Goal: Information Seeking & Learning: Check status

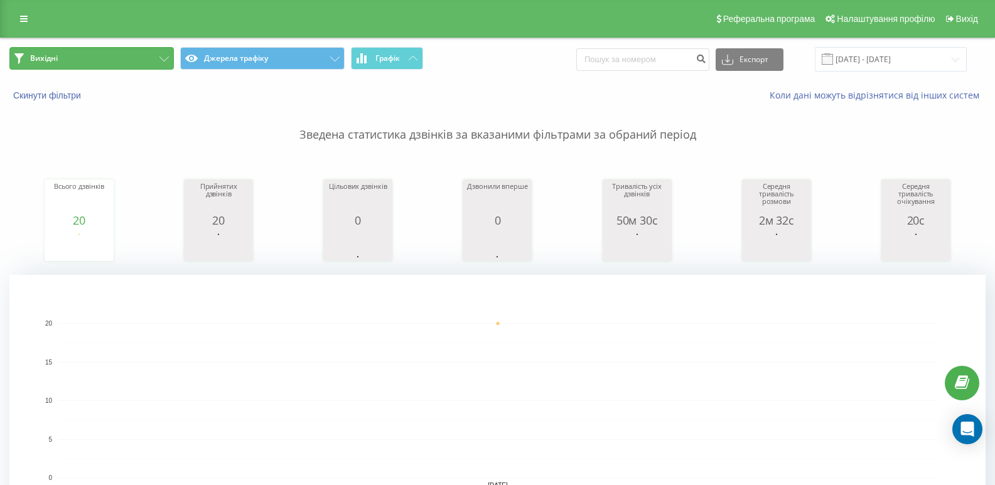
click at [166, 53] on button "Вихідні" at bounding box center [91, 58] width 164 height 23
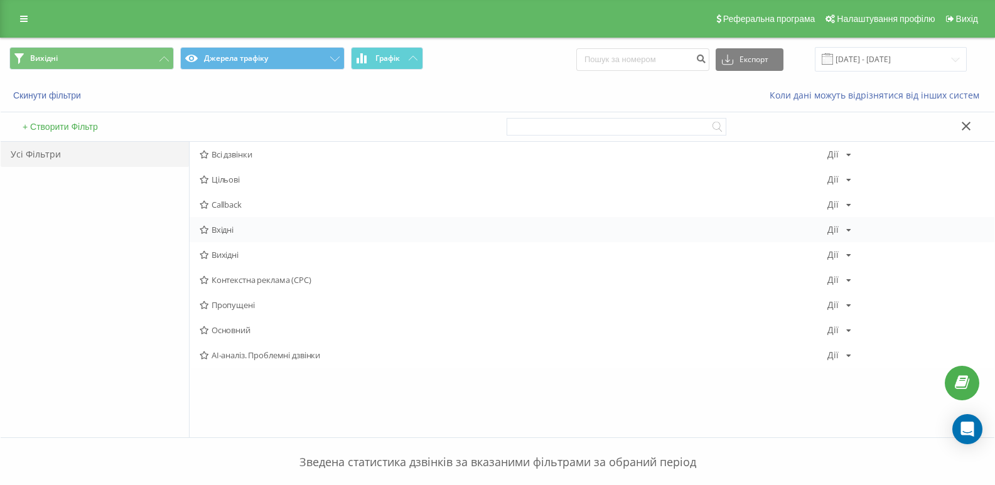
click at [215, 237] on div "Вхідні Дії Редагувати Копіювати Видалити За замовчуванням Поділитися" at bounding box center [592, 229] width 805 height 25
click at [219, 232] on span "Вхідні" at bounding box center [514, 229] width 628 height 9
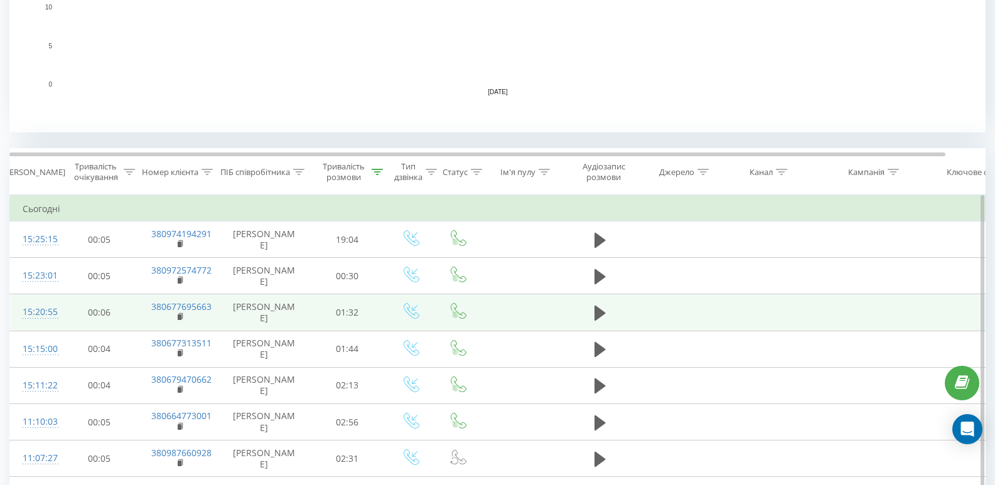
scroll to position [439, 0]
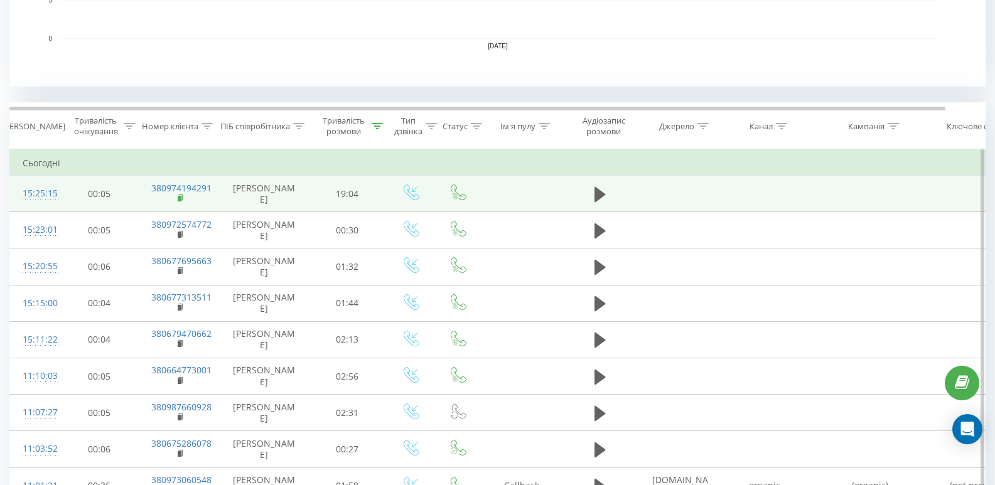
click at [180, 201] on rect at bounding box center [180, 199] width 4 height 6
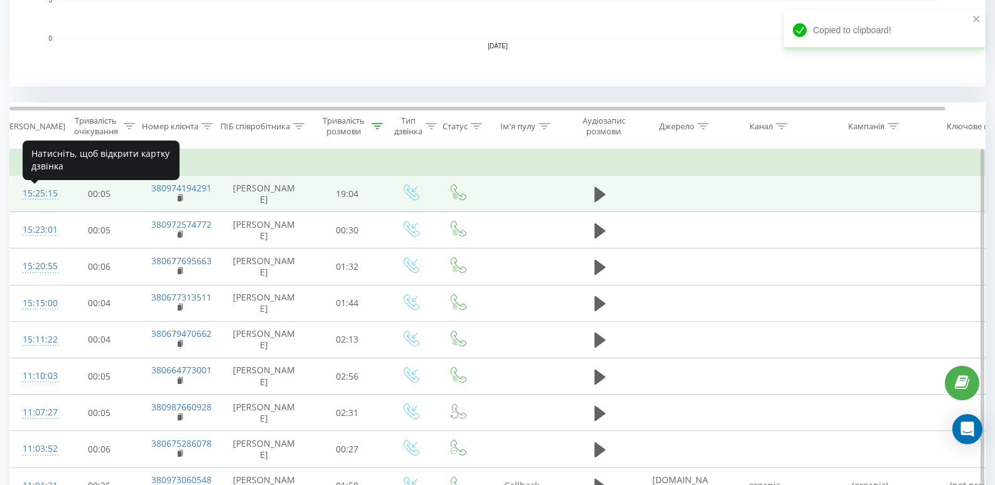
click at [48, 200] on div at bounding box center [35, 199] width 25 height 1
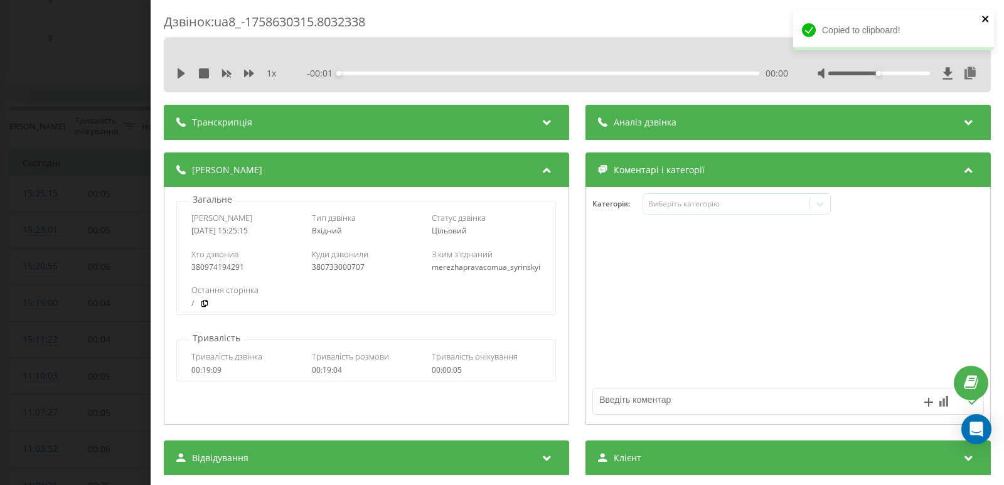
click at [985, 20] on icon "close" at bounding box center [986, 19] width 9 height 10
click at [963, 74] on icon at bounding box center [970, 73] width 15 height 13
click at [184, 76] on icon at bounding box center [181, 73] width 10 height 10
click at [385, 72] on div "00:01" at bounding box center [549, 74] width 421 height 4
click at [963, 73] on icon at bounding box center [970, 73] width 15 height 13
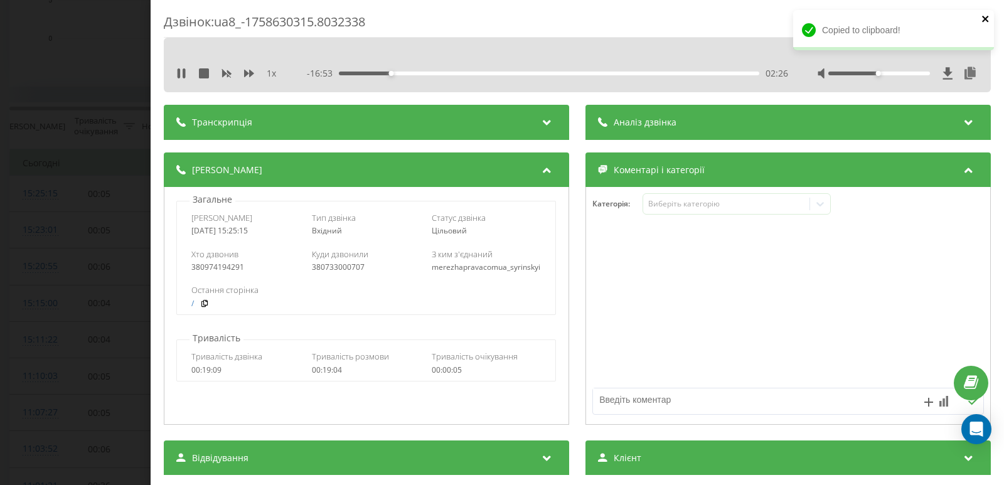
click at [989, 15] on icon "close" at bounding box center [986, 19] width 9 height 10
click at [102, 33] on div "Дзвінок : ua8_-1758630315.8032338 1 x - 16:52 02:27 02:27 Транскрипція Для AI-а…" at bounding box center [502, 242] width 1004 height 485
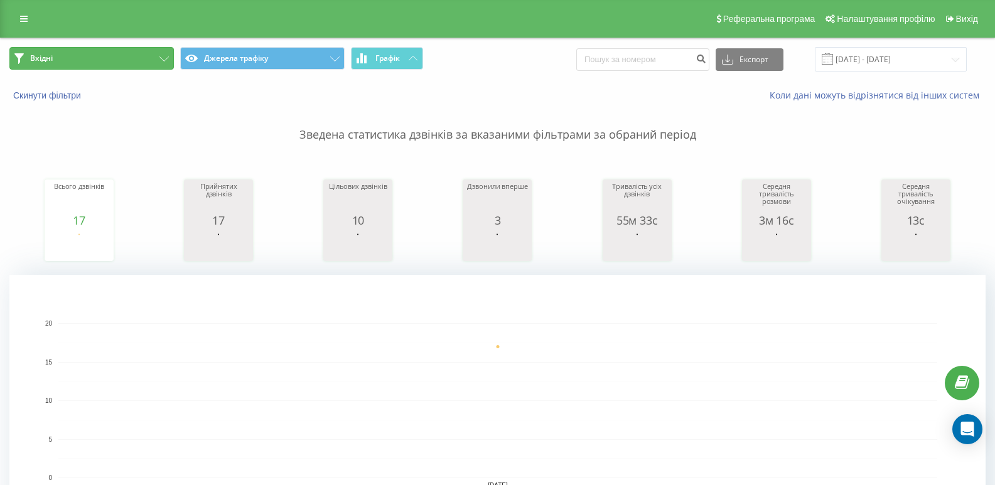
click at [150, 55] on button "Вхідні" at bounding box center [91, 58] width 164 height 23
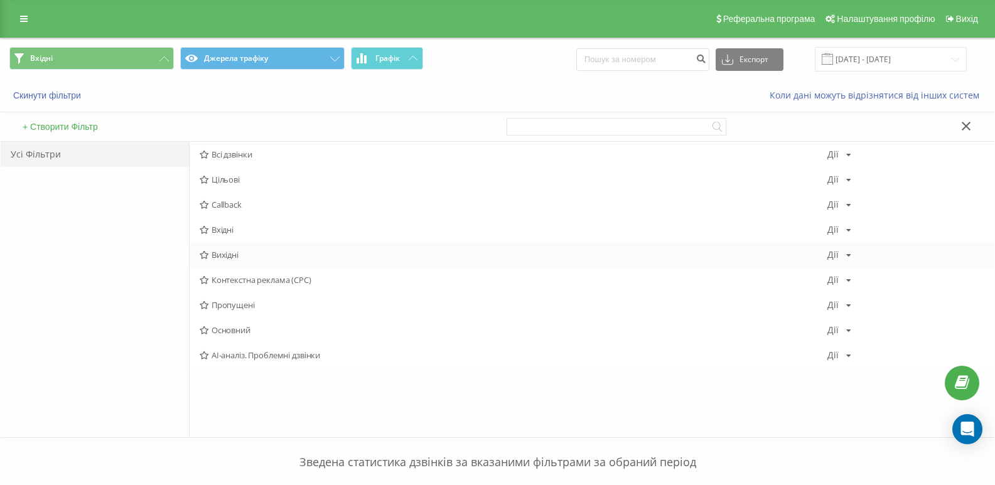
click at [224, 251] on span "Вихідні" at bounding box center [514, 254] width 628 height 9
